Goal: Transaction & Acquisition: Book appointment/travel/reservation

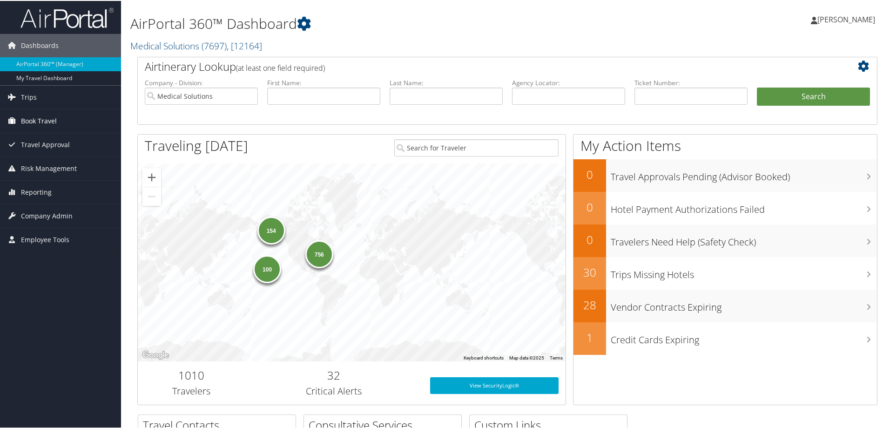
click at [46, 119] on span "Book Travel" at bounding box center [39, 120] width 36 height 23
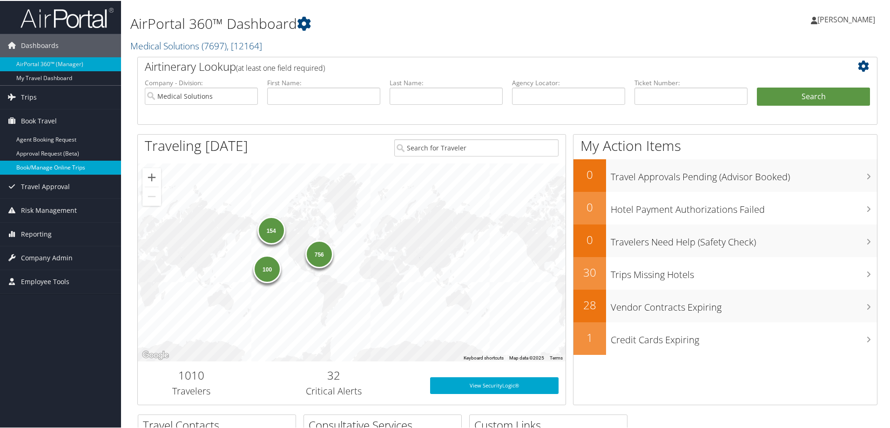
click at [48, 161] on link "Book/Manage Online Trips" at bounding box center [60, 167] width 121 height 14
